Goal: Information Seeking & Learning: Check status

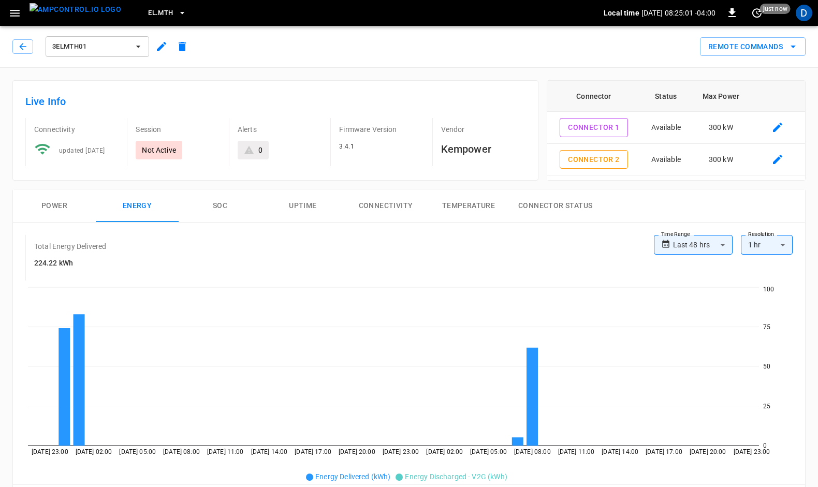
scroll to position [489, 0]
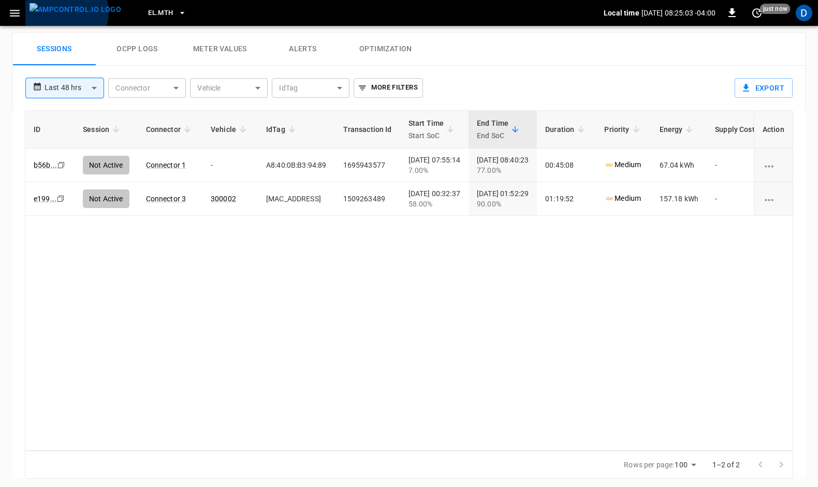
click at [63, 12] on img "menu" at bounding box center [76, 9] width 92 height 13
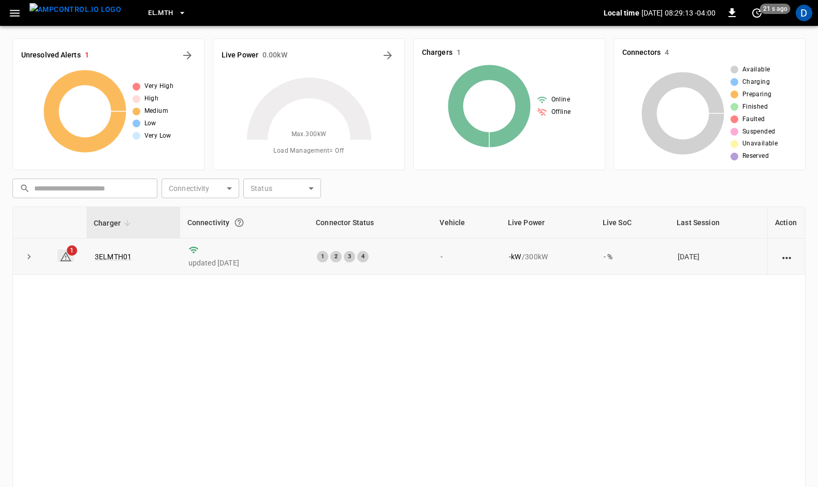
click at [63, 251] on icon at bounding box center [66, 257] width 12 height 12
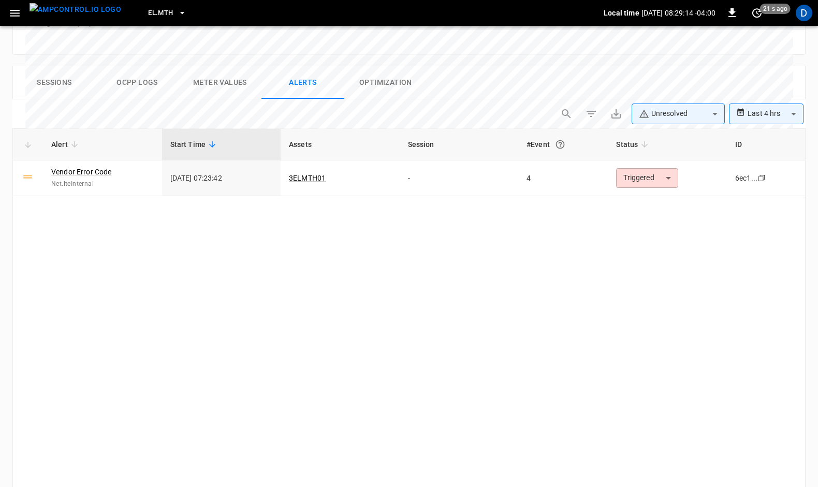
scroll to position [491, 0]
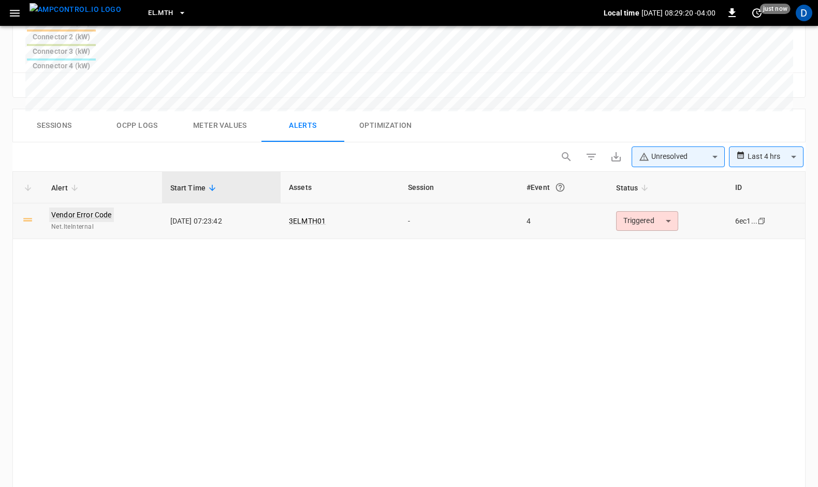
click at [70, 208] on link "Vendor Error Code" at bounding box center [81, 215] width 65 height 15
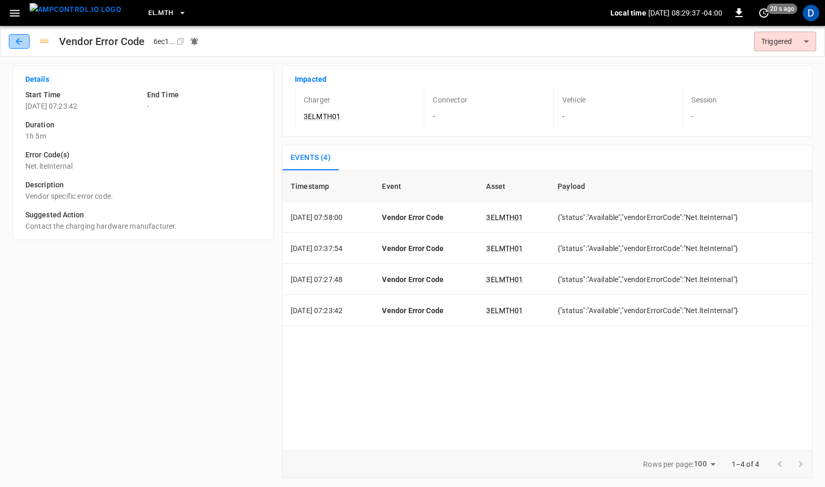
click at [20, 38] on icon "button" at bounding box center [19, 41] width 10 height 10
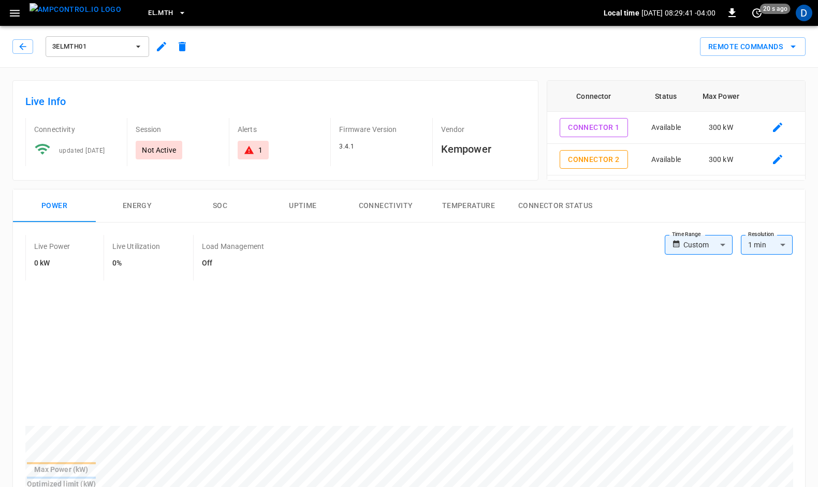
click at [83, 10] on img "menu" at bounding box center [76, 9] width 92 height 13
